Goal: Task Accomplishment & Management: Manage account settings

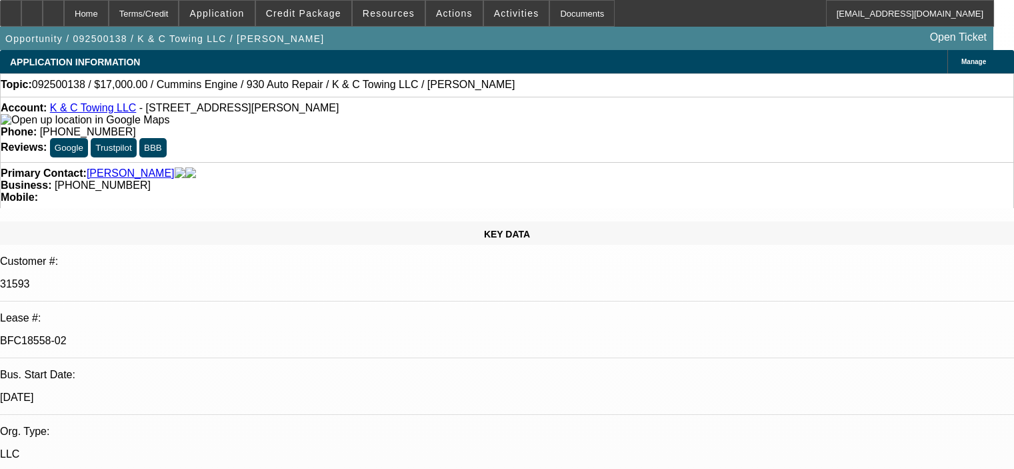
select select "0"
select select "2"
select select "0"
select select "6"
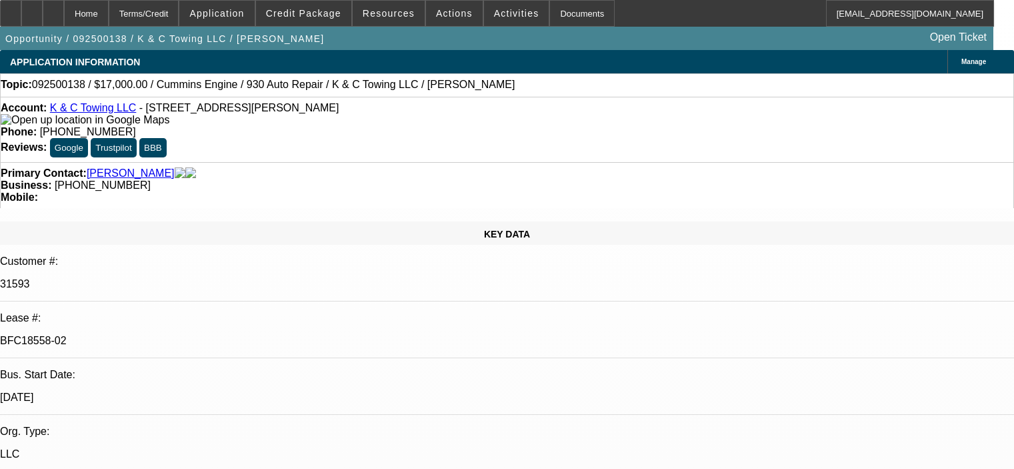
select select "0"
select select "2"
select select "0"
select select "6"
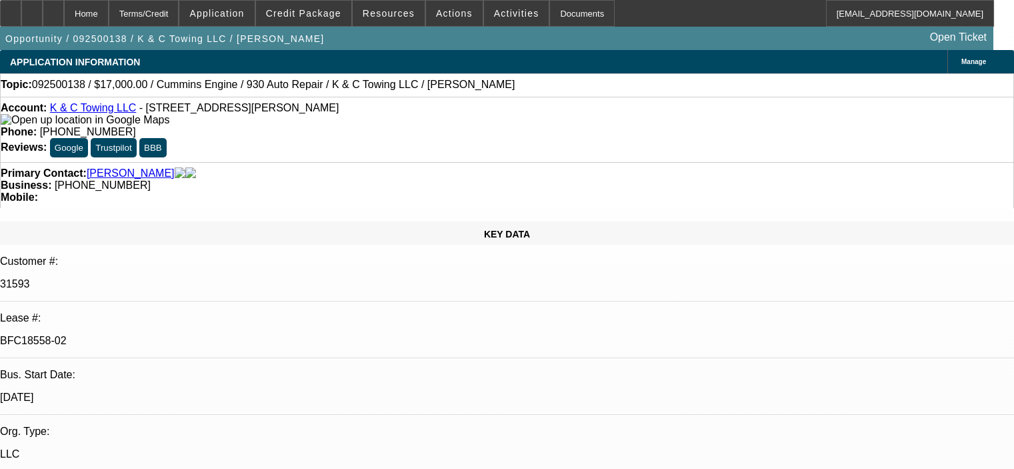
select select "0"
select select "2"
select select "0"
select select "6"
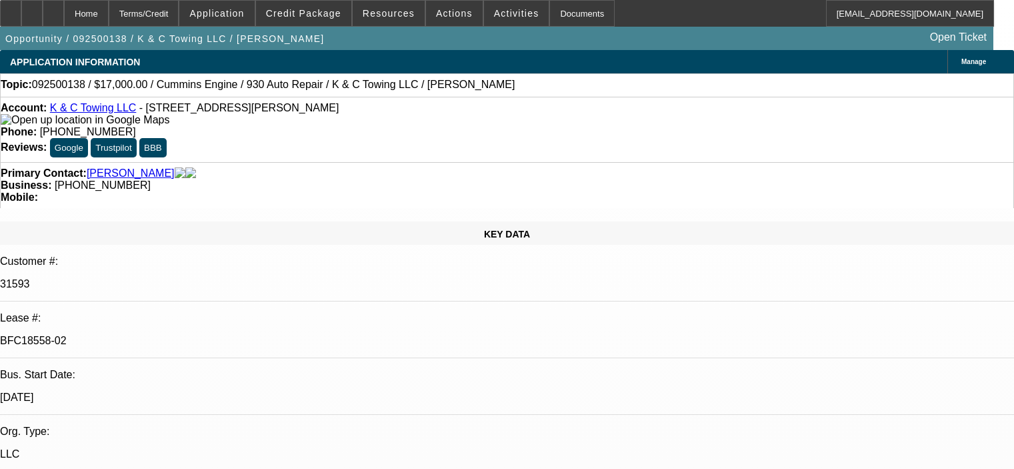
select select "0"
select select "2"
select select "0"
select select "6"
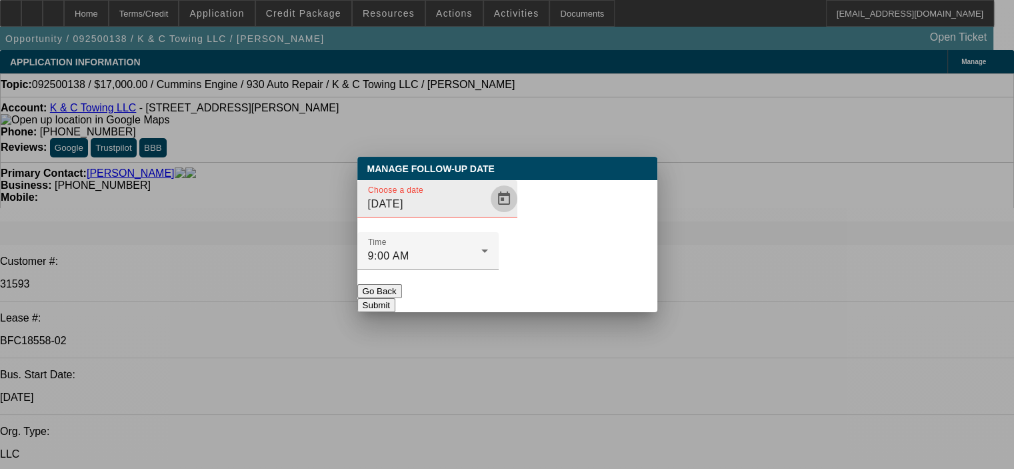
click at [488, 215] on span "Open calendar" at bounding box center [504, 199] width 32 height 32
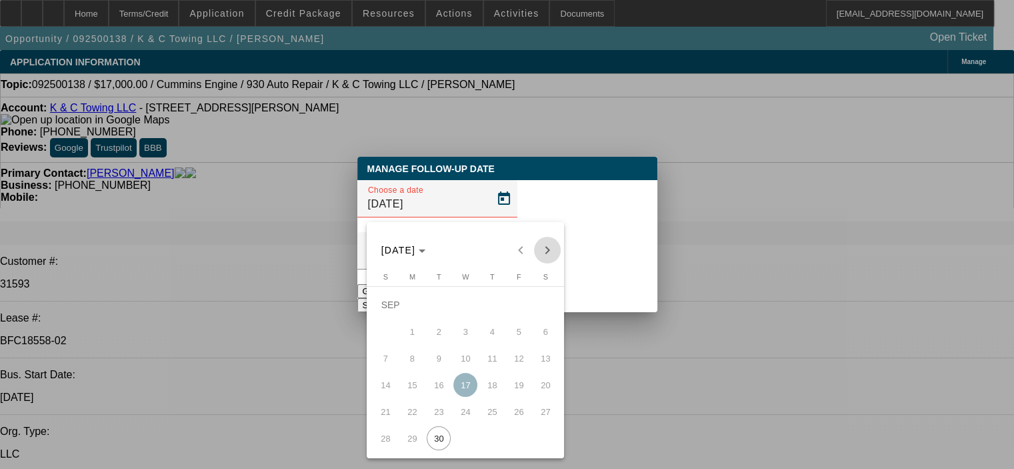
click at [547, 253] on span "Next month" at bounding box center [547, 250] width 27 height 27
click at [440, 343] on span "7" at bounding box center [439, 331] width 24 height 24
type input "[DATE]"
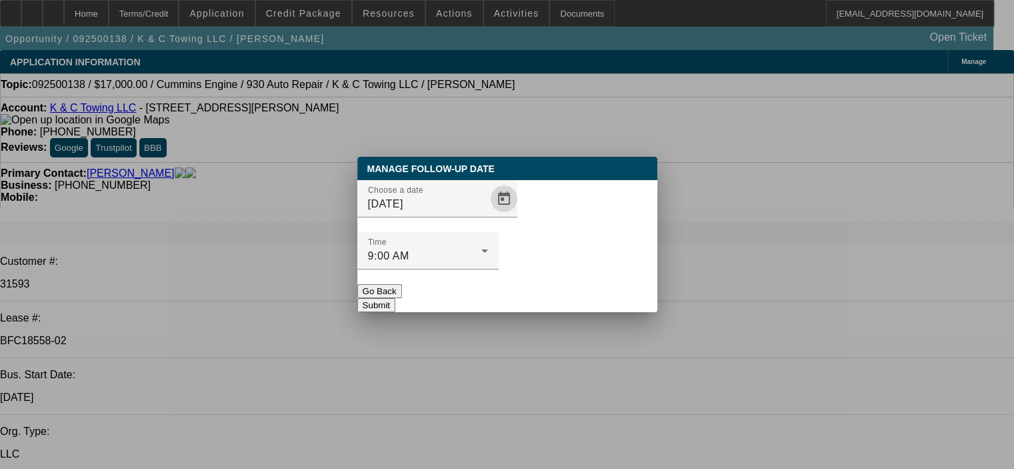
click at [395, 298] on button "Submit" at bounding box center [376, 305] width 38 height 14
